Goal: Transaction & Acquisition: Purchase product/service

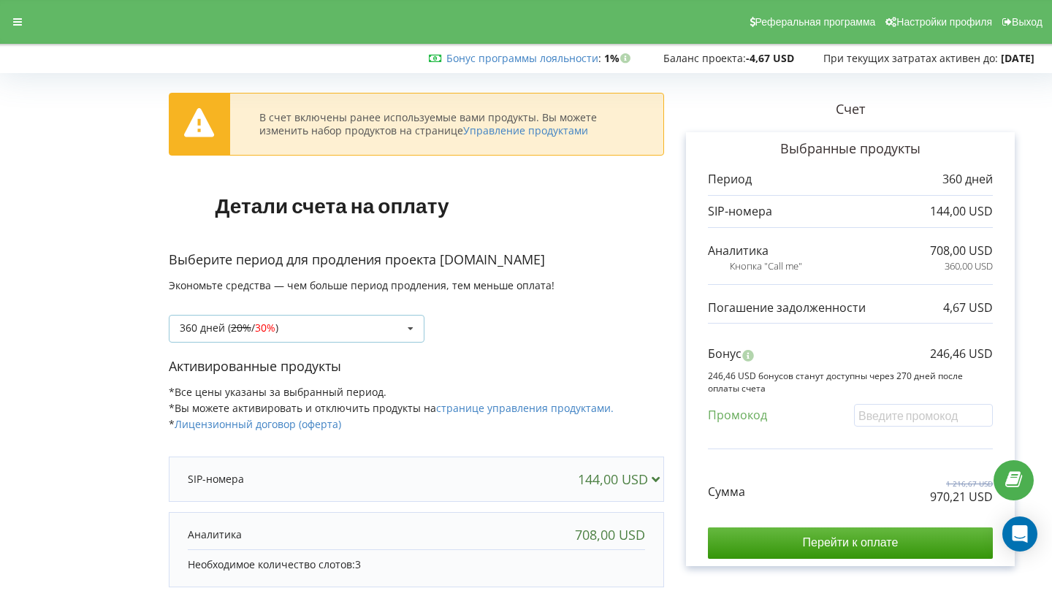
click at [404, 327] on icon at bounding box center [411, 329] width 22 height 27
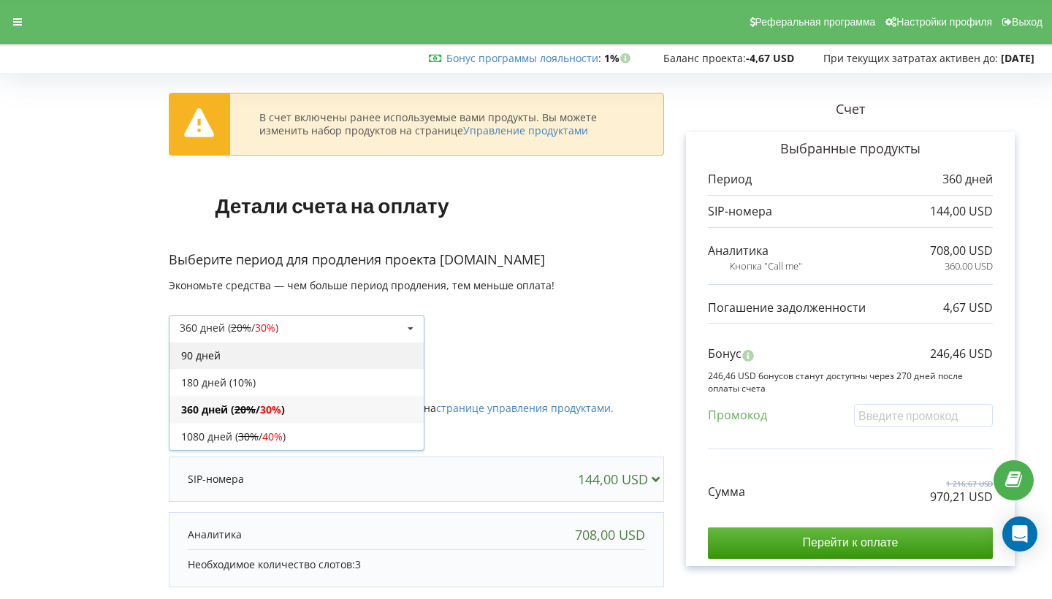
click at [370, 342] on div "90 дней" at bounding box center [297, 355] width 254 height 27
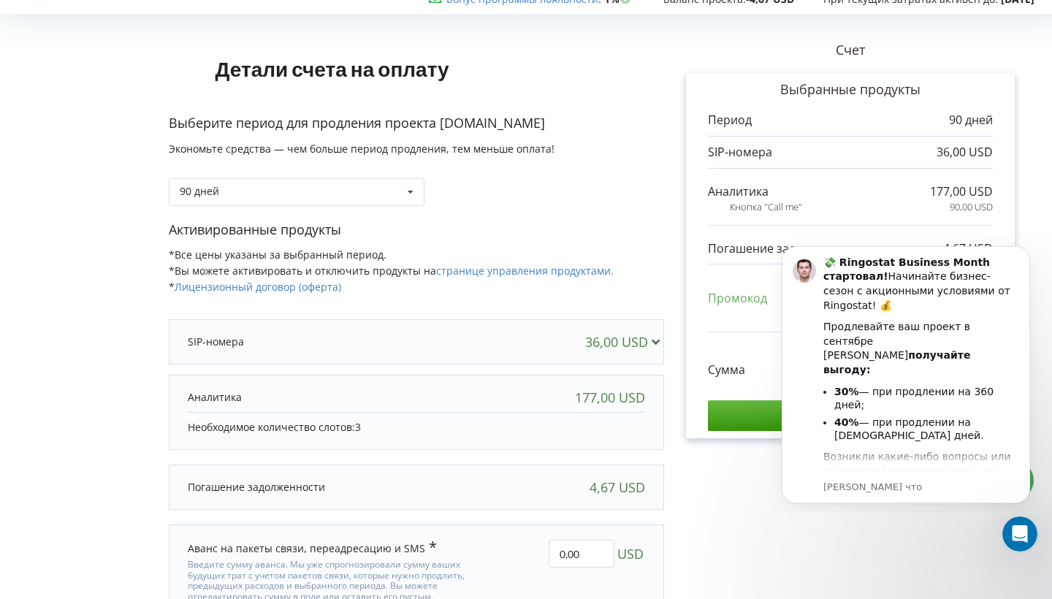
scroll to position [51, 0]
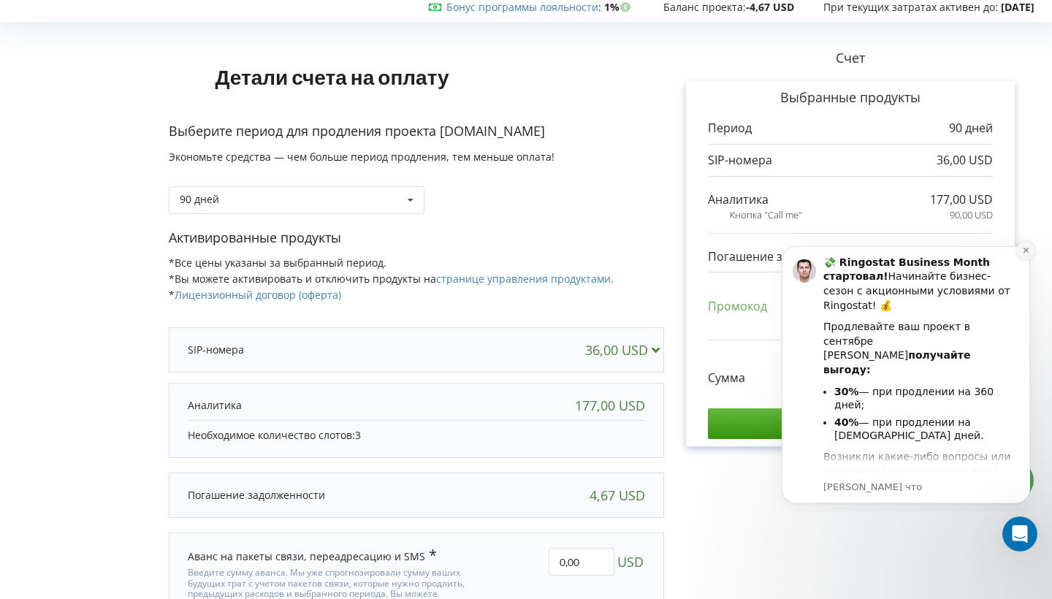
click at [1027, 254] on icon "Dismiss notification" at bounding box center [1026, 250] width 8 height 8
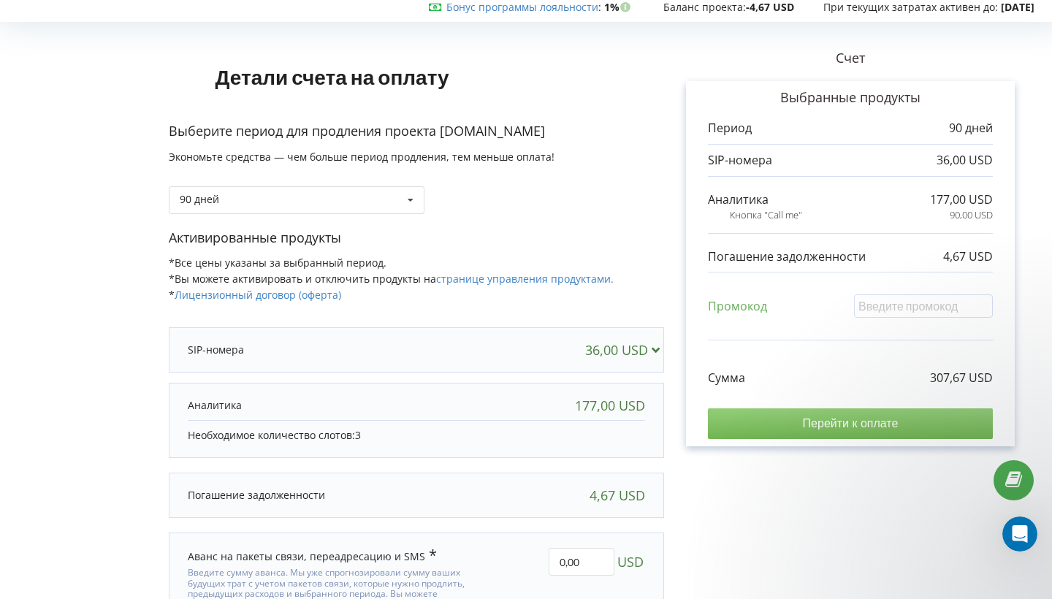
click at [828, 424] on input "Перейти к оплате" at bounding box center [850, 424] width 285 height 31
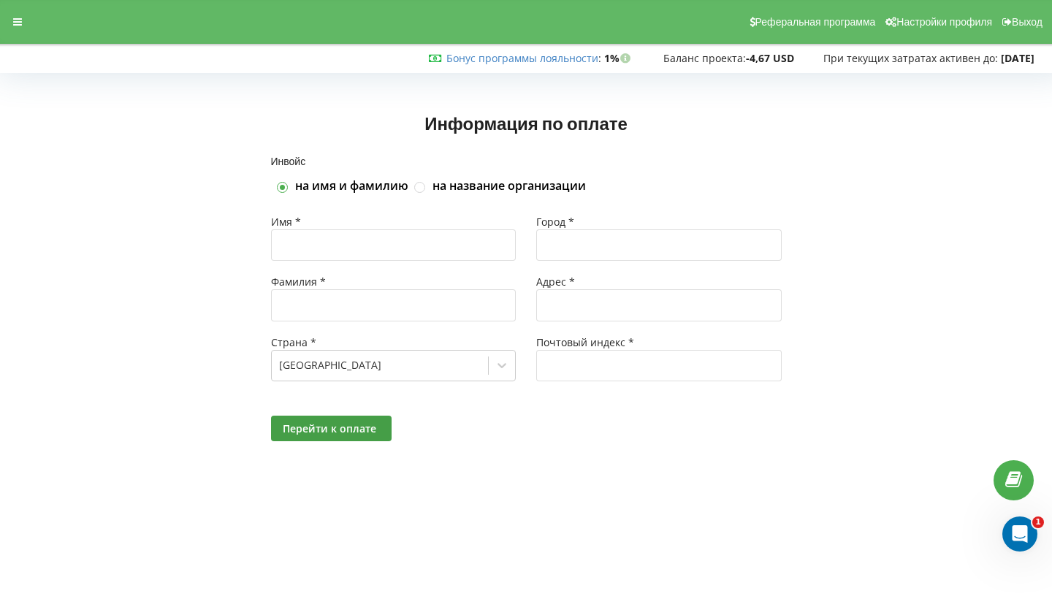
click at [466, 186] on label "на название организации" at bounding box center [509, 186] width 153 height 16
click at [427, 186] on input "на название организации" at bounding box center [420, 187] width 12 height 12
checkbox input "true"
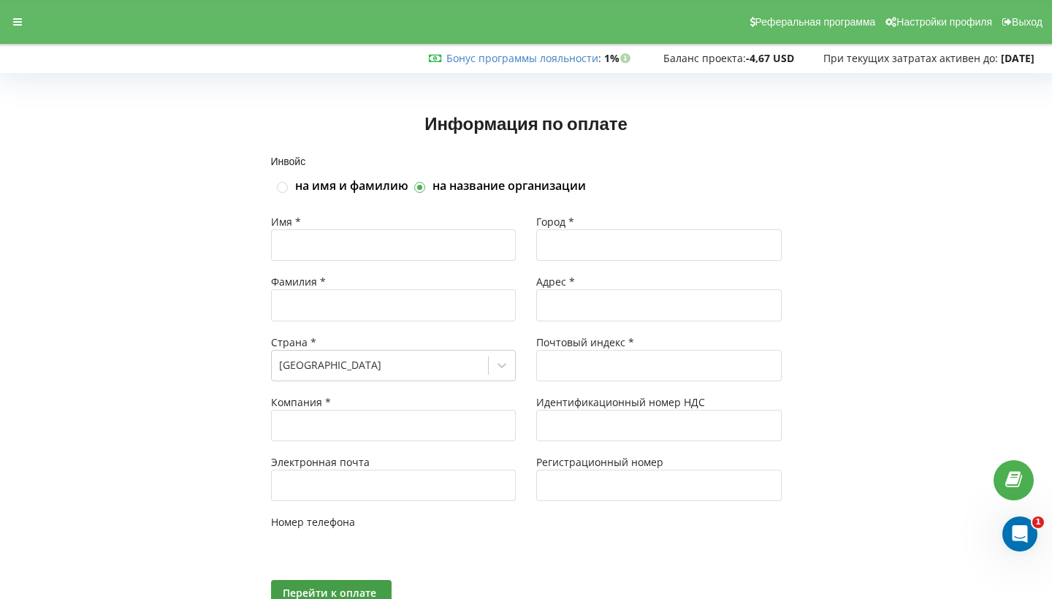
checkbox input "false"
type input "+7"
